Goal: Navigation & Orientation: Find specific page/section

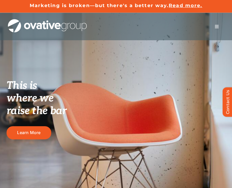
click at [218, 23] on button "Toggle Navigation" at bounding box center [216, 26] width 15 height 10
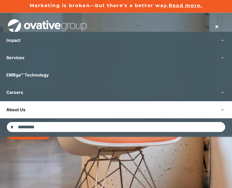
click at [33, 112] on link "About Us" at bounding box center [116, 109] width 232 height 17
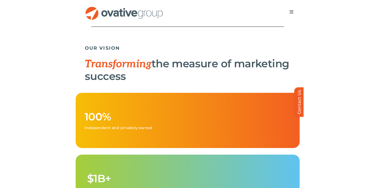
scroll to position [239, 0]
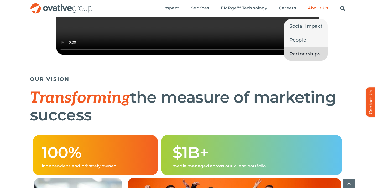
click at [231, 56] on span "Partnerships" at bounding box center [304, 53] width 31 height 7
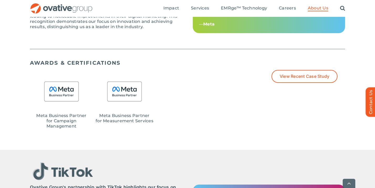
scroll to position [466, 0]
click at [68, 90] on img at bounding box center [61, 91] width 43 height 43
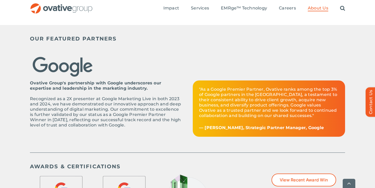
scroll to position [159, 0]
